Goal: Find specific page/section: Find specific page/section

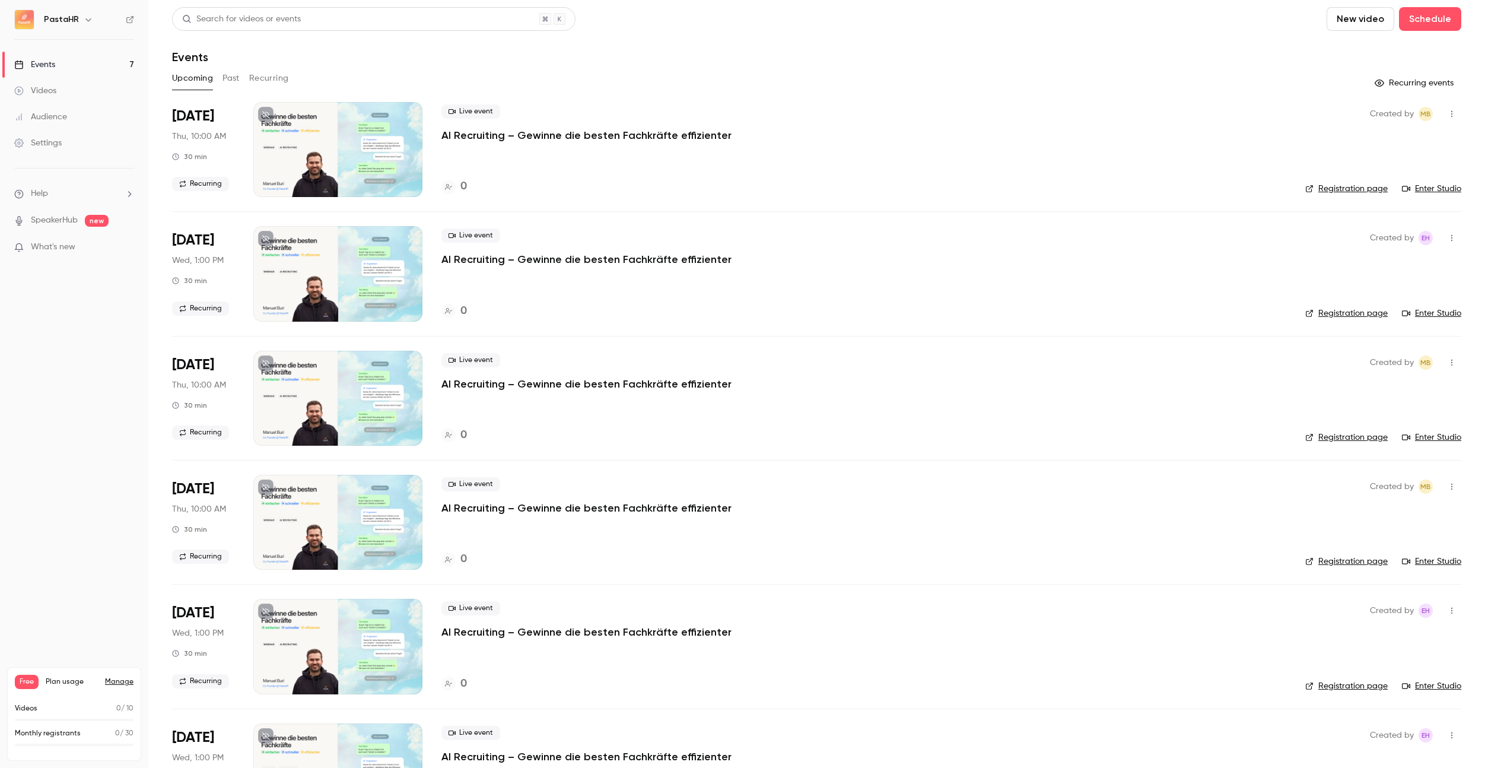
click at [232, 78] on button "Past" at bounding box center [230, 78] width 17 height 19
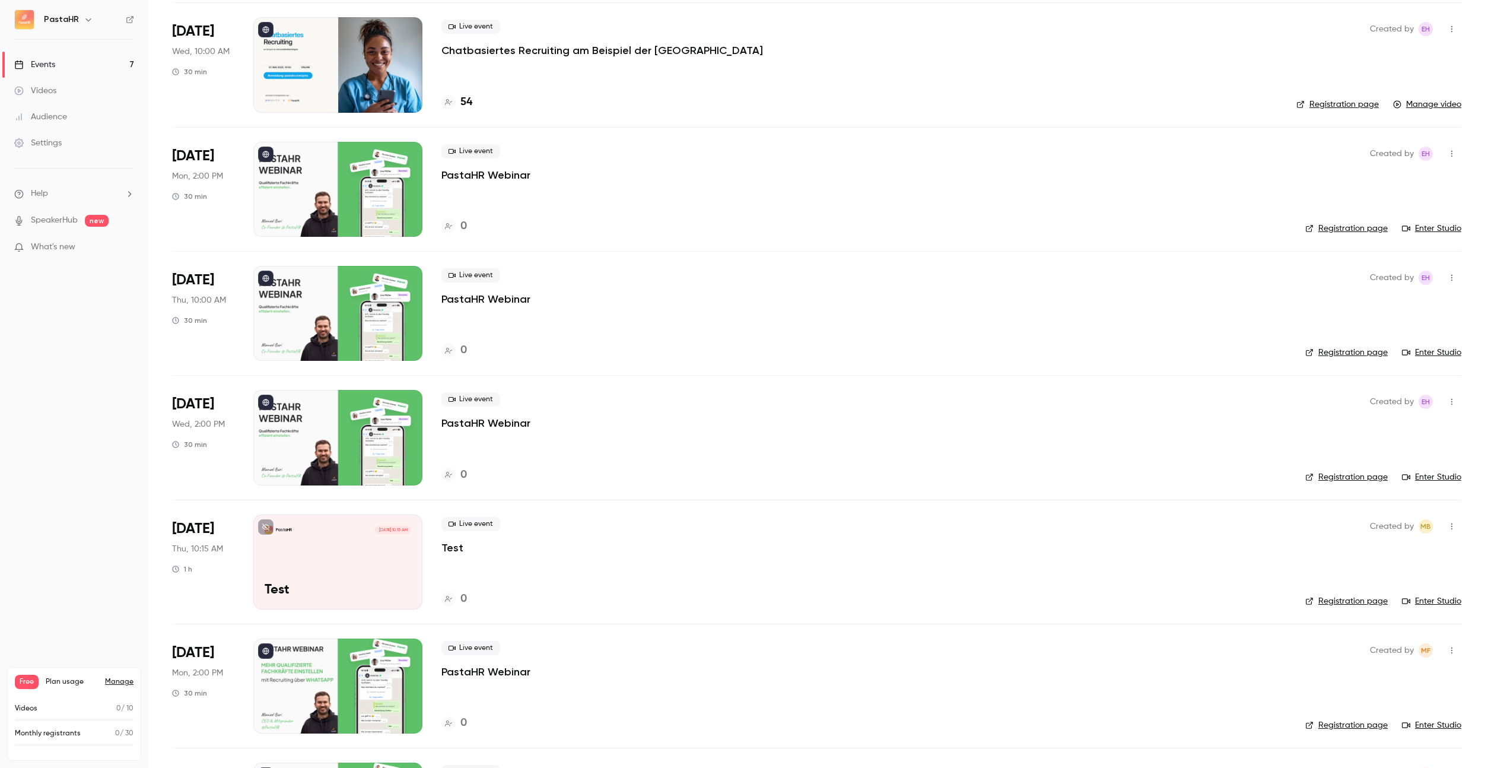
scroll to position [196, 0]
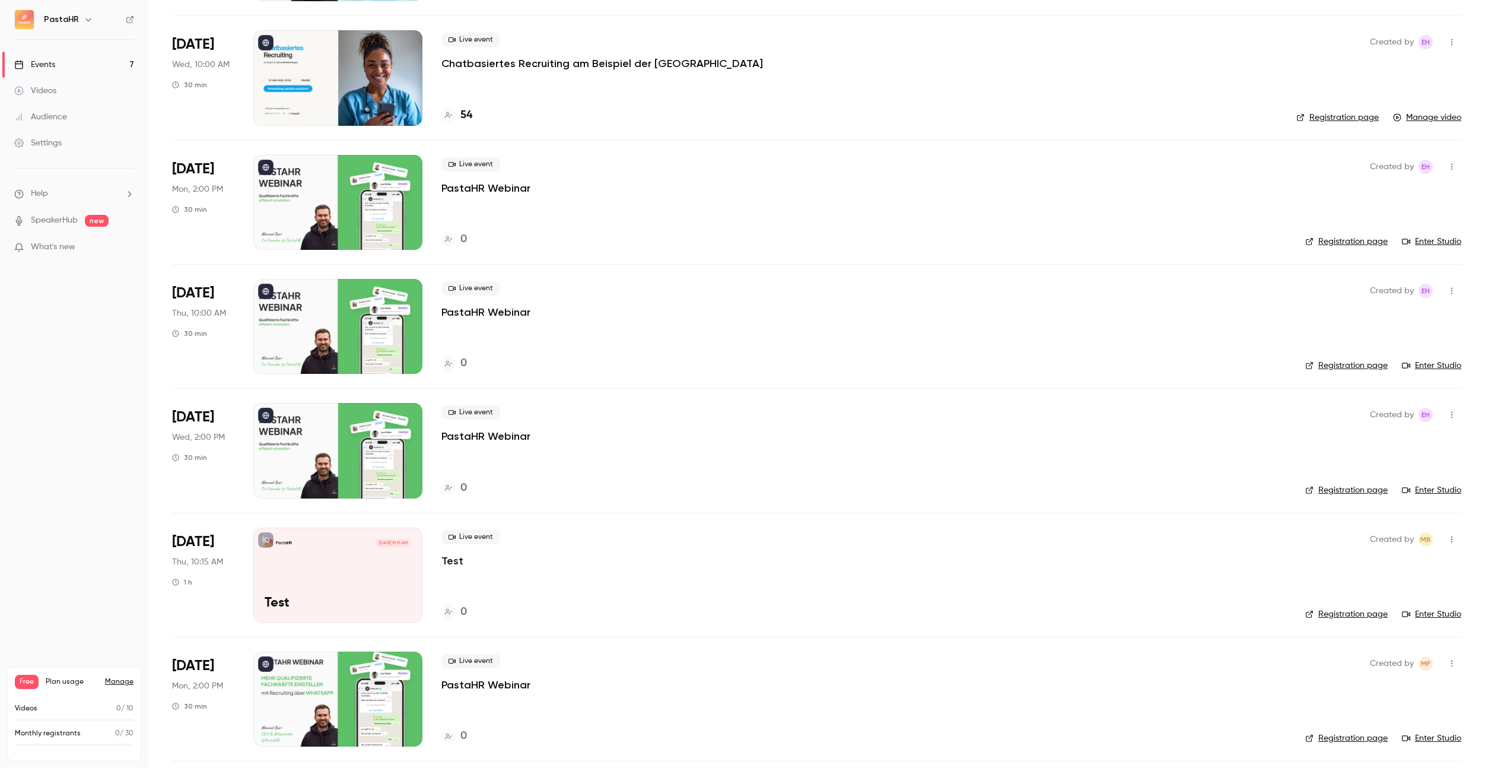
click at [378, 68] on div at bounding box center [337, 77] width 169 height 95
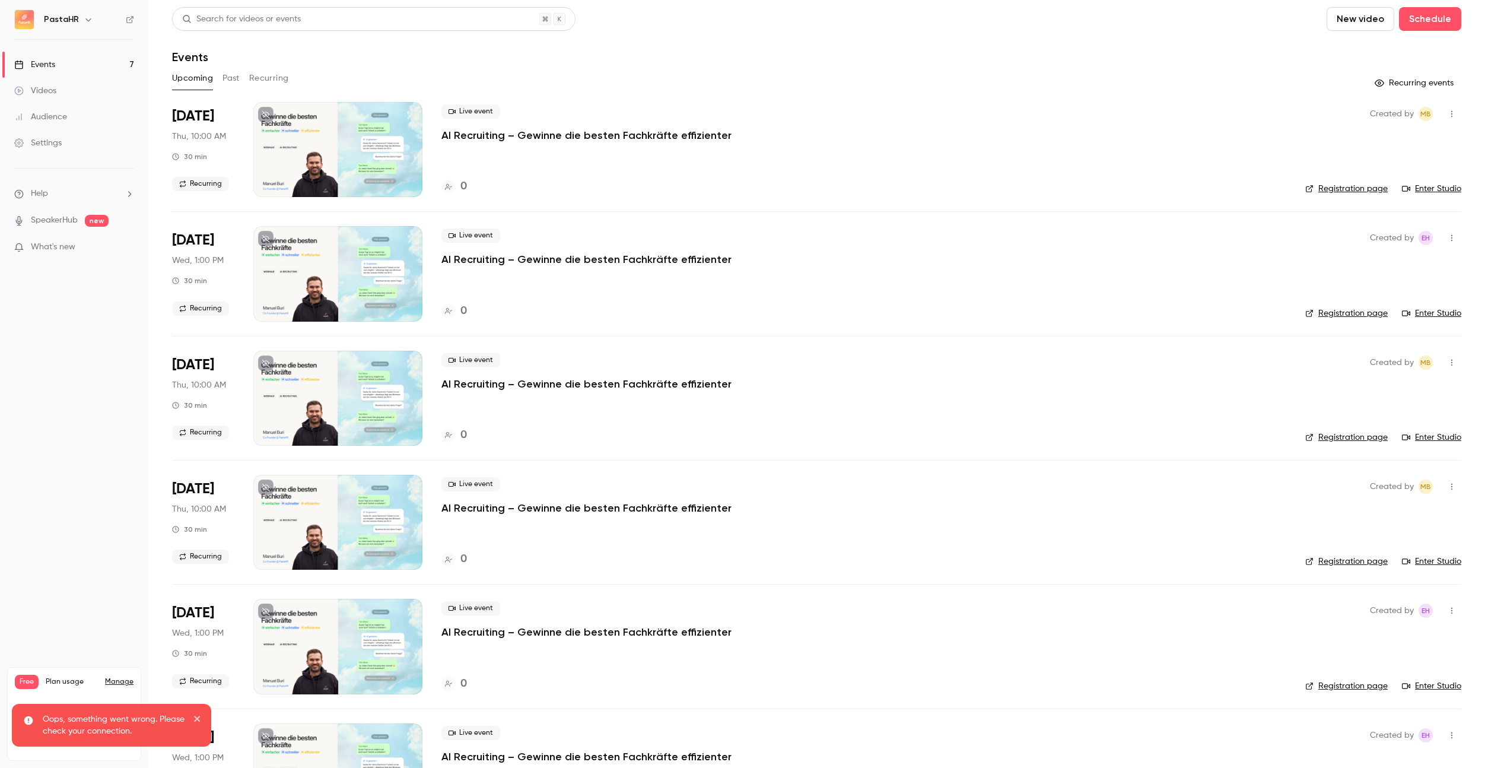
click at [233, 83] on button "Past" at bounding box center [230, 78] width 17 height 19
